Goal: Complete application form

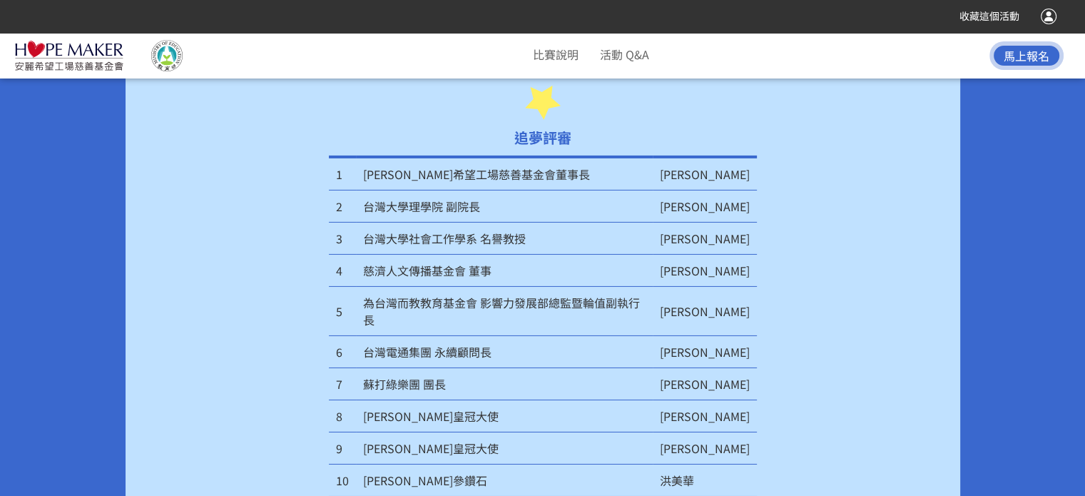
scroll to position [4659, 0]
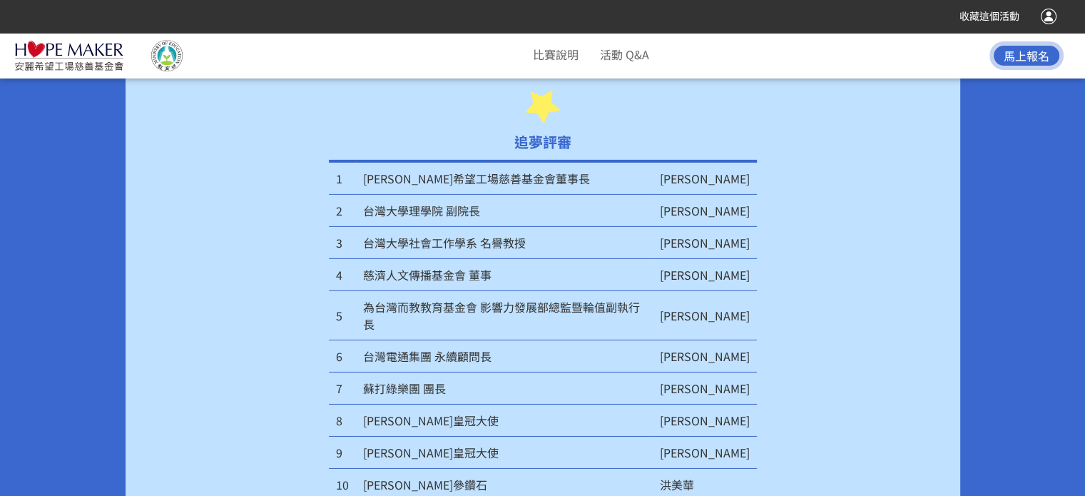
click at [465, 195] on td "台灣大學理學院 副院長" at bounding box center [504, 211] width 297 height 32
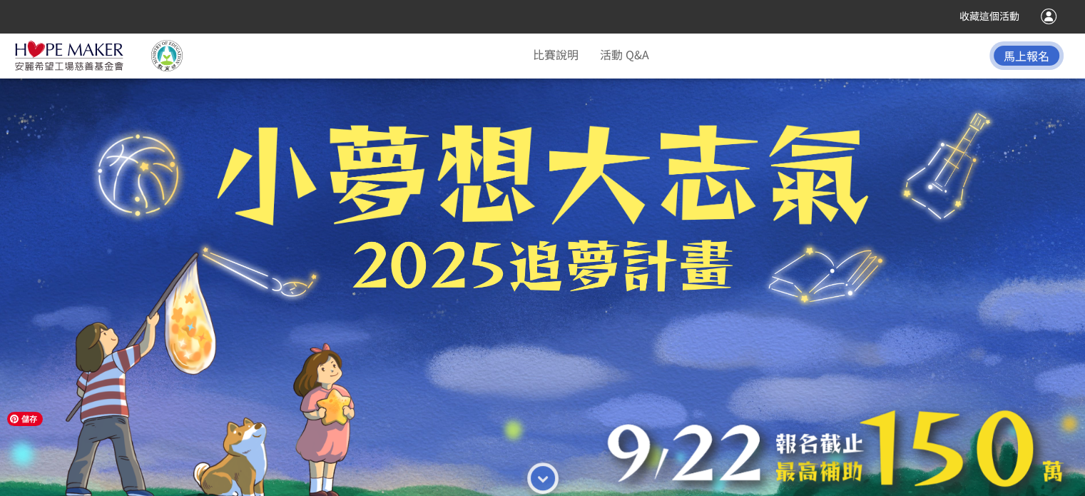
scroll to position [0, 0]
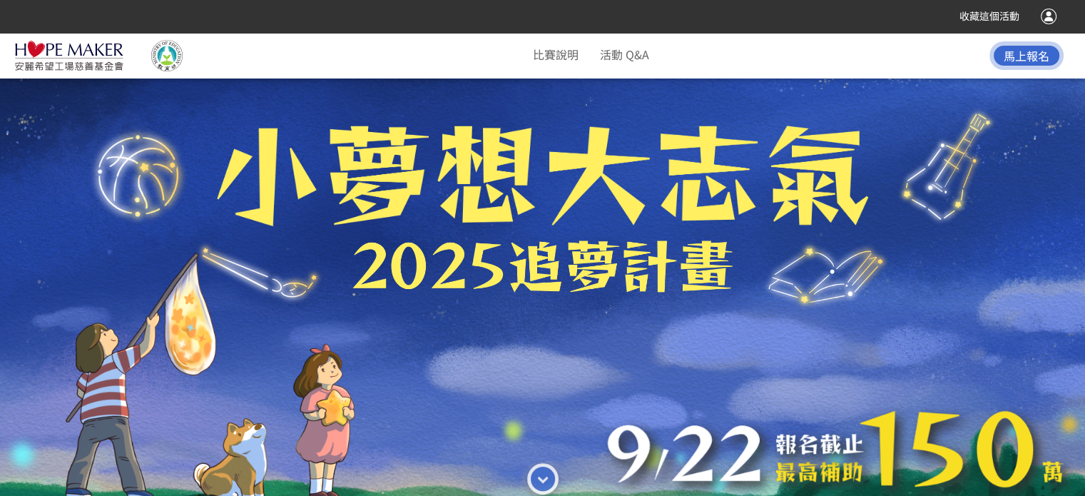
drag, startPoint x: 631, startPoint y: 159, endPoint x: 537, endPoint y: 214, distance: 108.4
click at [537, 214] on div at bounding box center [542, 271] width 1085 height 496
click at [1017, 60] on span "馬上報名" at bounding box center [1027, 55] width 46 height 17
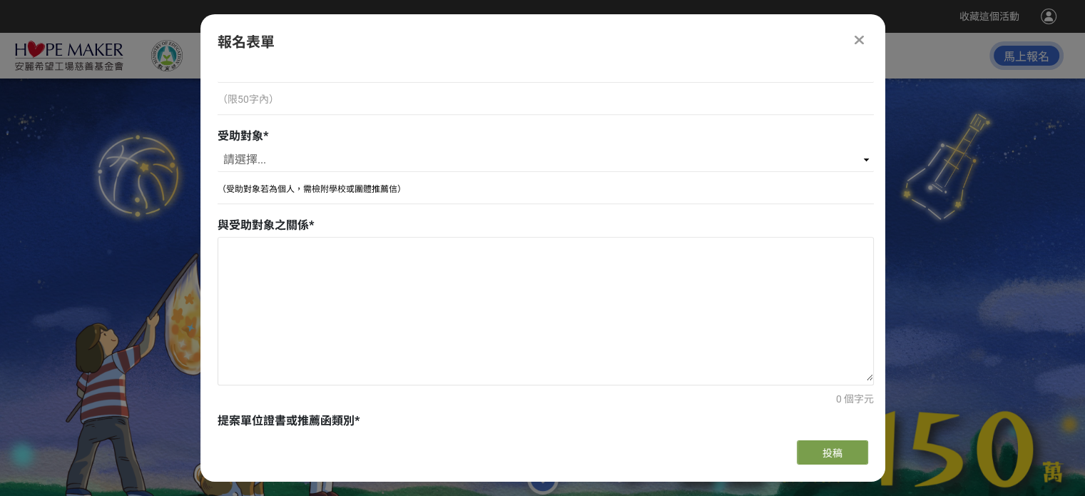
scroll to position [714, 0]
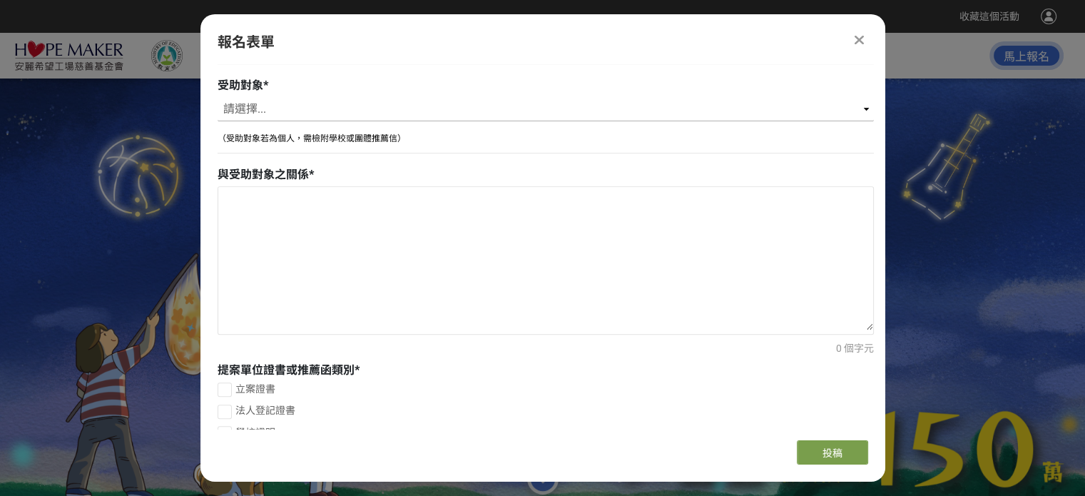
click at [830, 109] on select "請選擇... 個人 團體" at bounding box center [546, 109] width 656 height 24
select select "團體"
click at [218, 97] on select "請選擇... 個人 團體" at bounding box center [546, 109] width 656 height 24
click at [309, 203] on textarea at bounding box center [545, 258] width 655 height 143
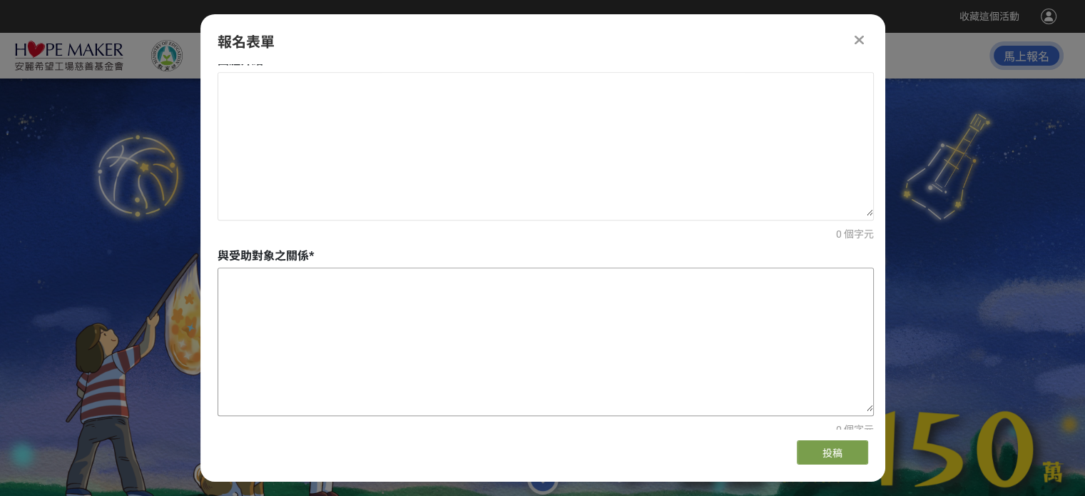
scroll to position [856, 0]
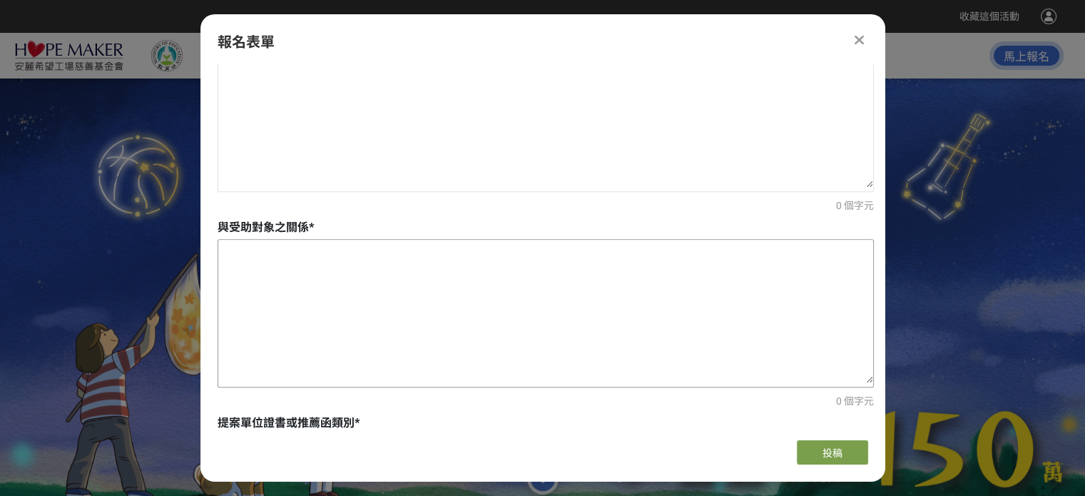
click at [505, 272] on textarea at bounding box center [545, 311] width 655 height 143
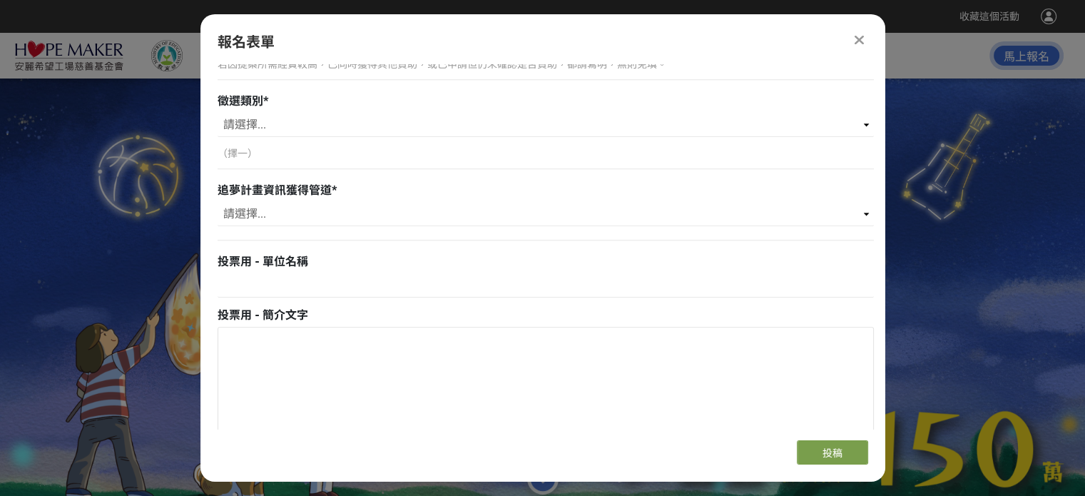
scroll to position [1641, 0]
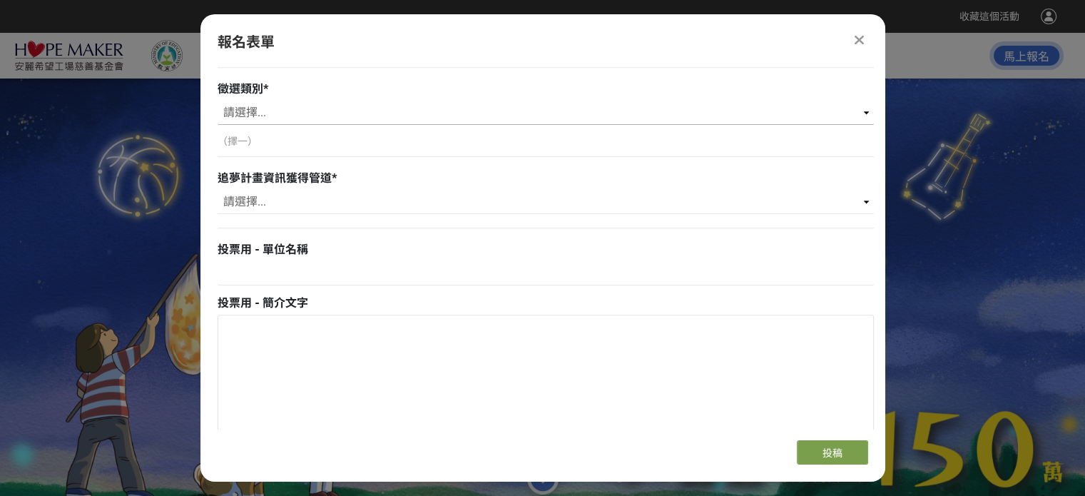
click at [622, 116] on select "請選擇... 健康身體（Healthy Body） 健康心靈（Healthy Mind） 健康社區（Healthy Community）" at bounding box center [546, 113] width 656 height 24
select select "健康身體（Healthy Body）"
click at [218, 101] on select "請選擇... 健康身體（Healthy Body） 健康心靈（Healthy Mind） 健康社區（Healthy Community）" at bounding box center [546, 113] width 656 height 24
click at [564, 203] on select "請選擇... [PERSON_NAME]希望工場基金會官網/粉絲團 獎金獵人網站 學校/單位收到來函 [PERSON_NAME]直銷商分享/直銷商 老師/朋友…" at bounding box center [546, 202] width 656 height 24
click at [696, 183] on div "追夢計畫資訊獲得管道 *" at bounding box center [546, 178] width 656 height 17
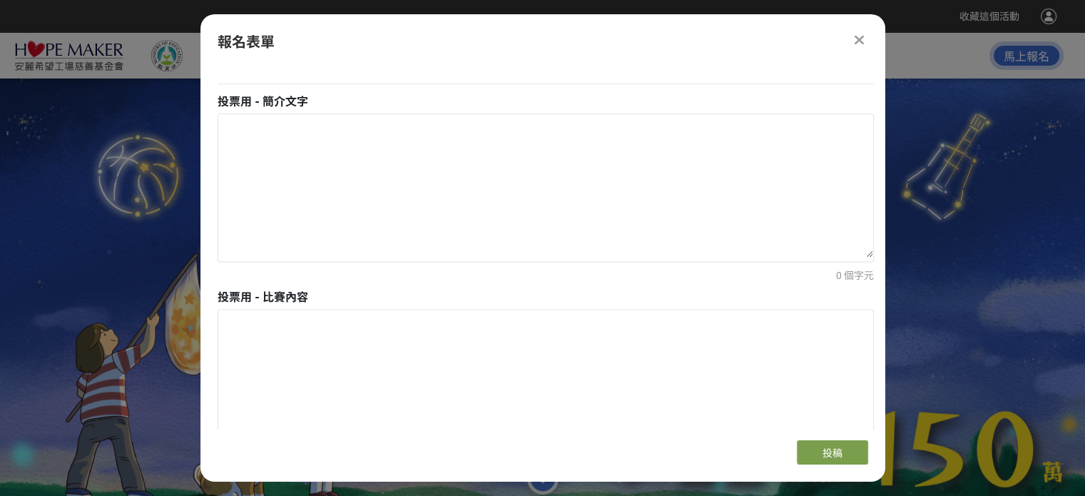
scroll to position [1855, 0]
click at [380, 140] on textarea at bounding box center [545, 172] width 655 height 143
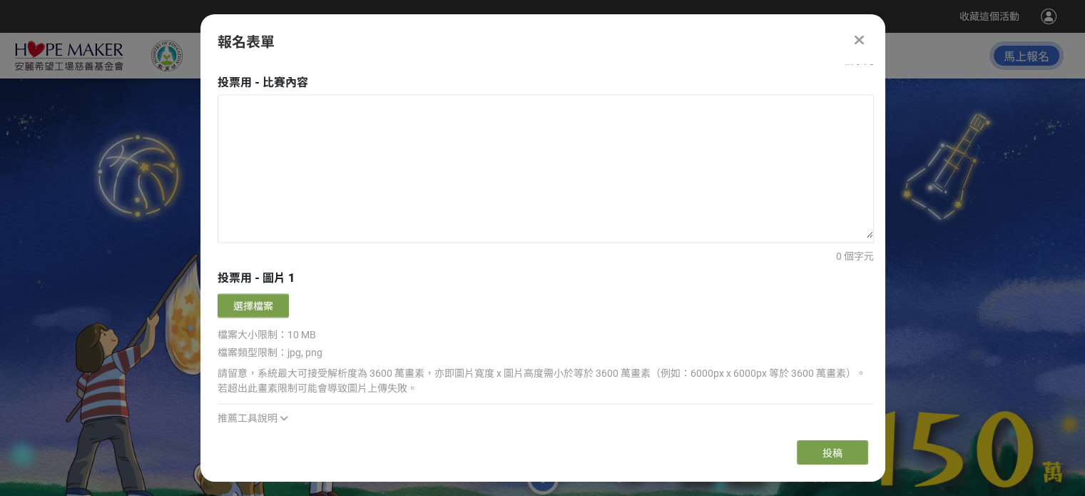
scroll to position [2069, 0]
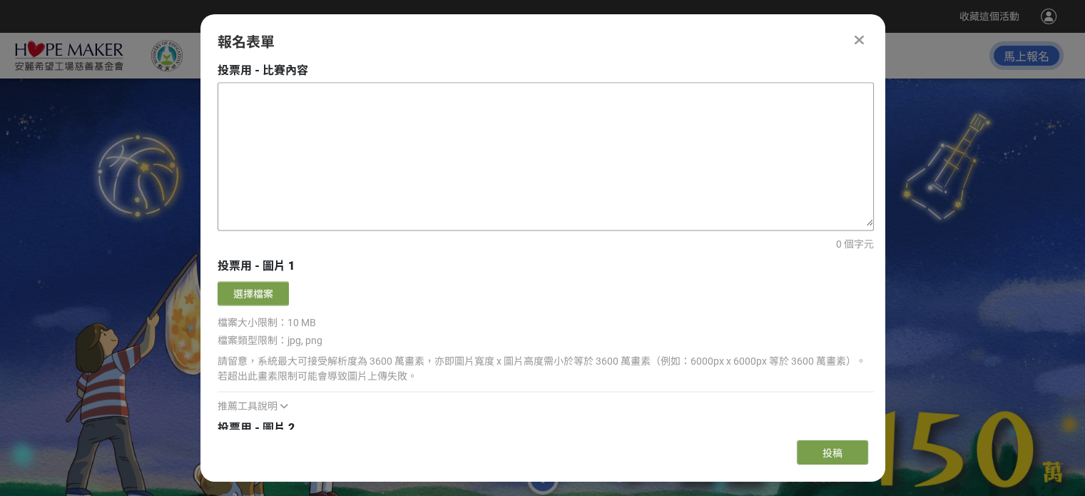
click at [410, 184] on textarea at bounding box center [545, 154] width 655 height 143
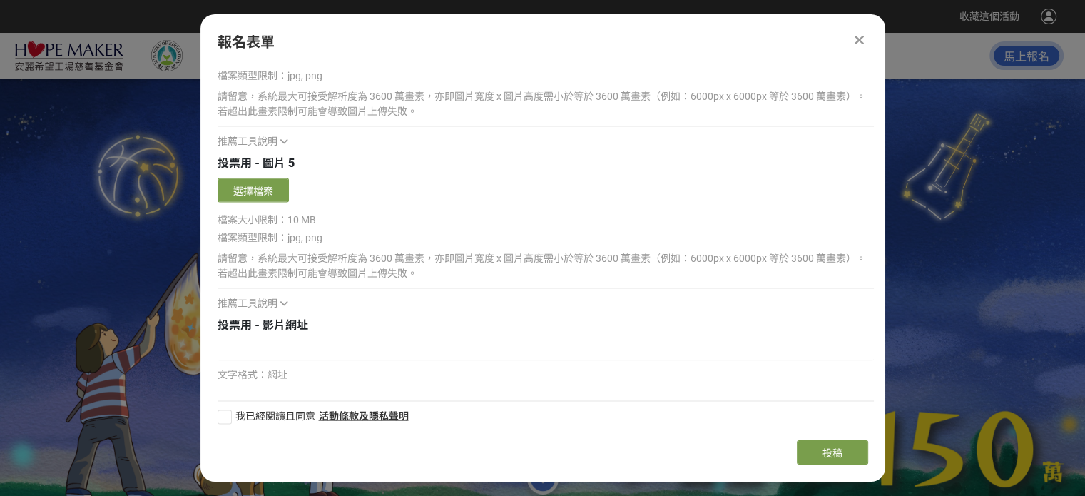
scroll to position [2823, 0]
